Goal: Transaction & Acquisition: Book appointment/travel/reservation

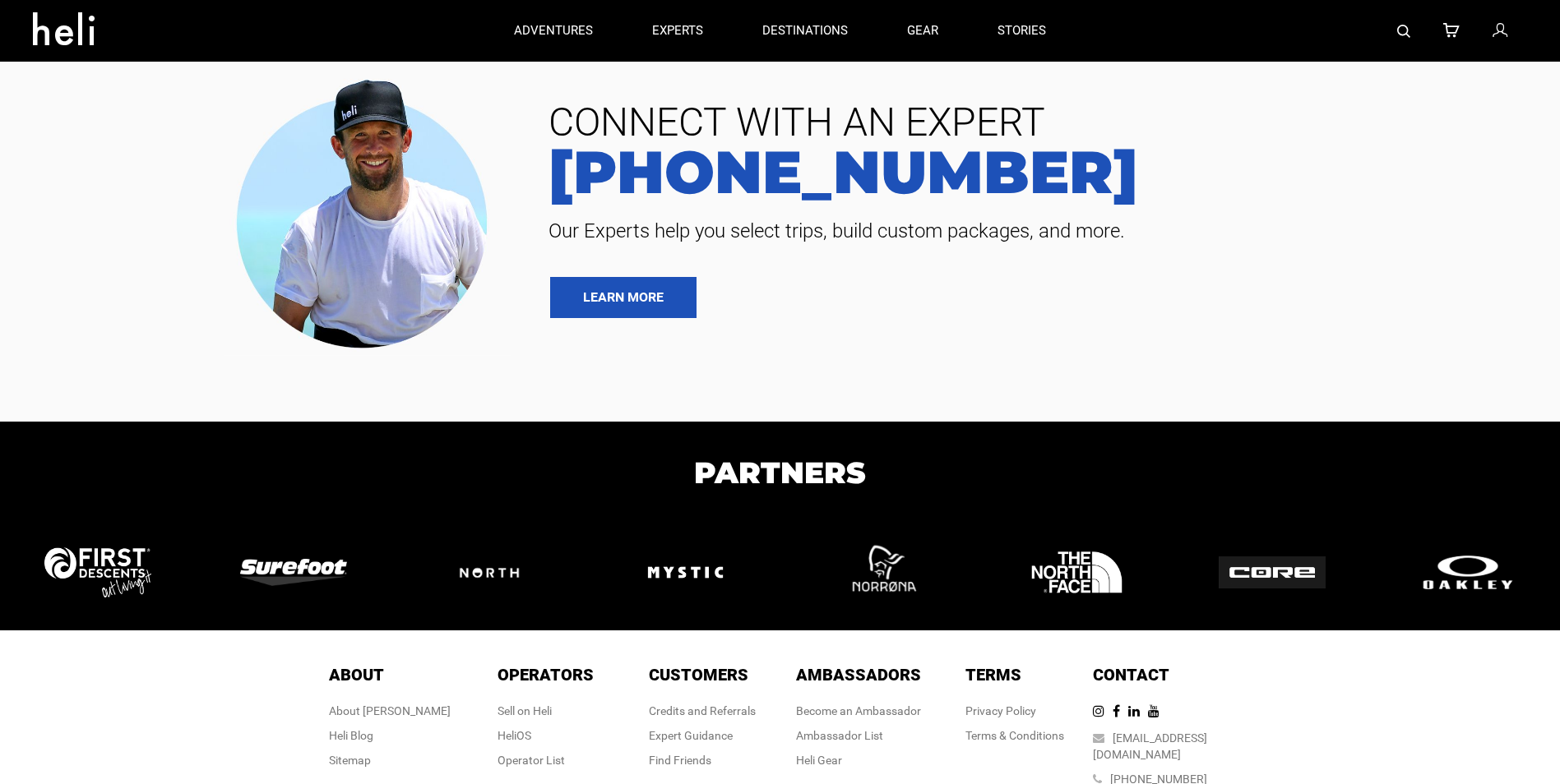
type input "Cat Skiing"
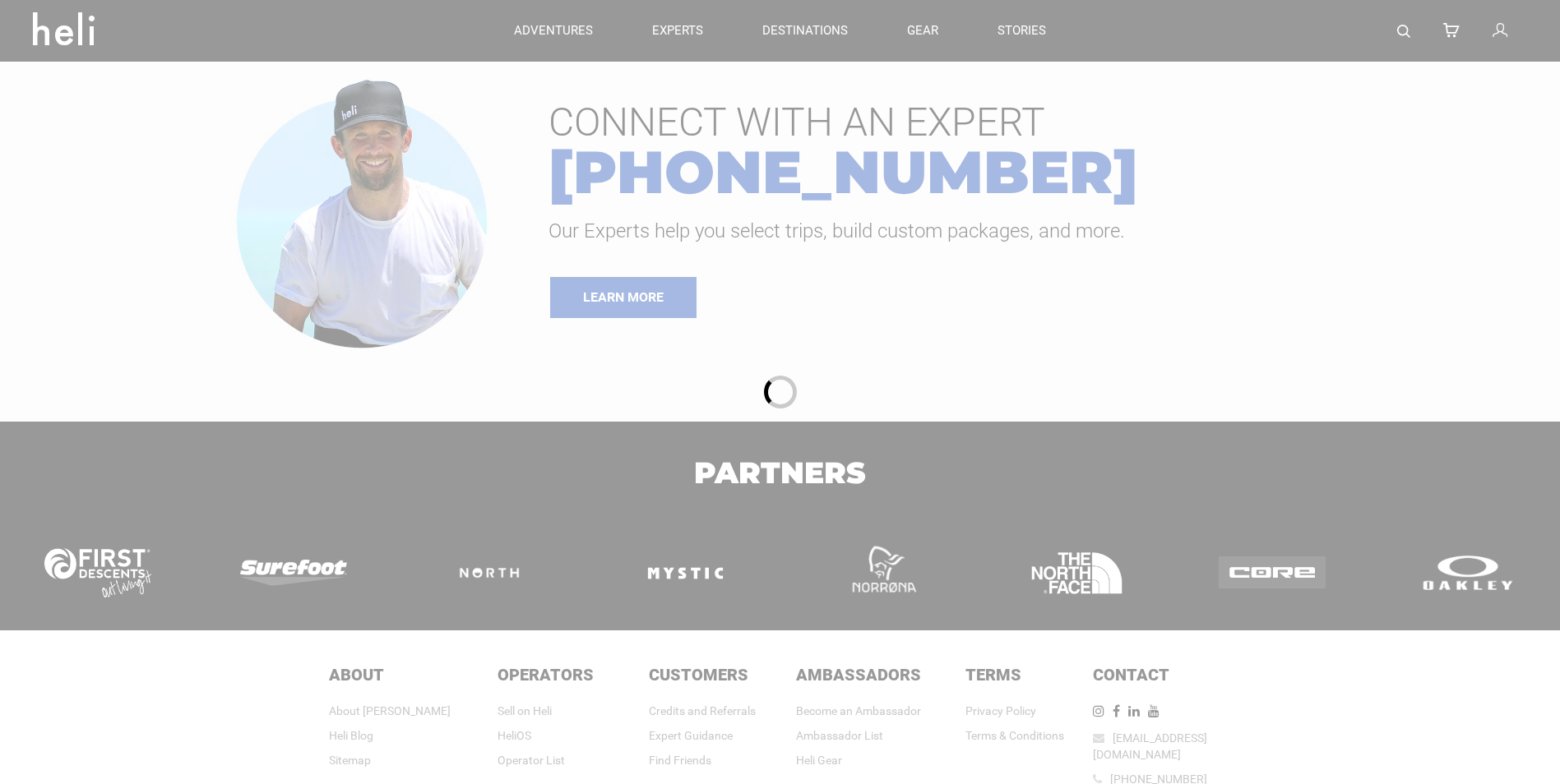
type input "Cat Skiing"
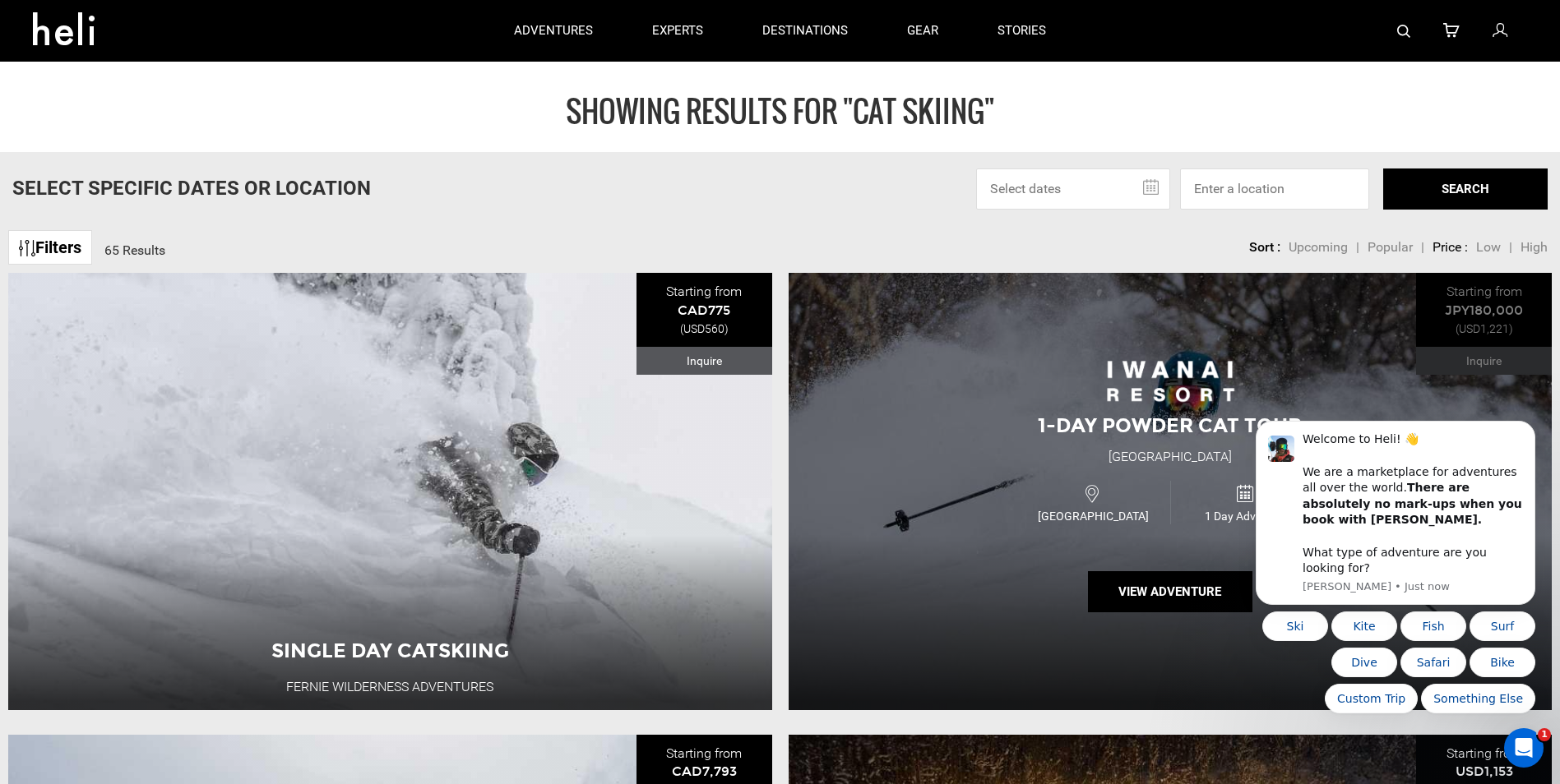
click at [1145, 403] on img at bounding box center [1170, 381] width 132 height 45
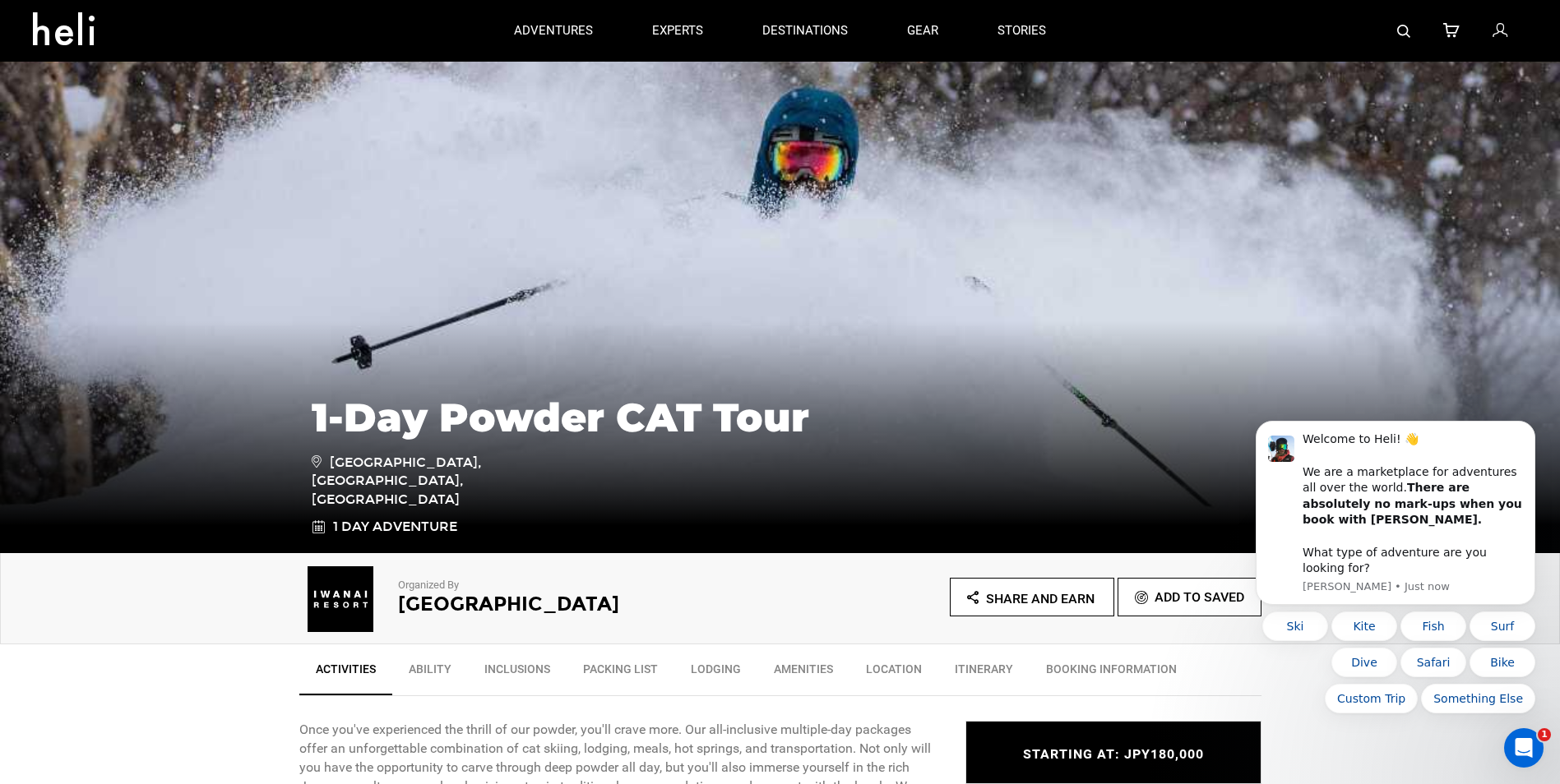
click at [1134, 345] on div "1-Day Powder CAT Tour Iwanai, Hokkaido, Japan 1 Day Adventure" at bounding box center [780, 430] width 1560 height 246
type input "Cat Skiing"
